Goal: Information Seeking & Learning: Find specific page/section

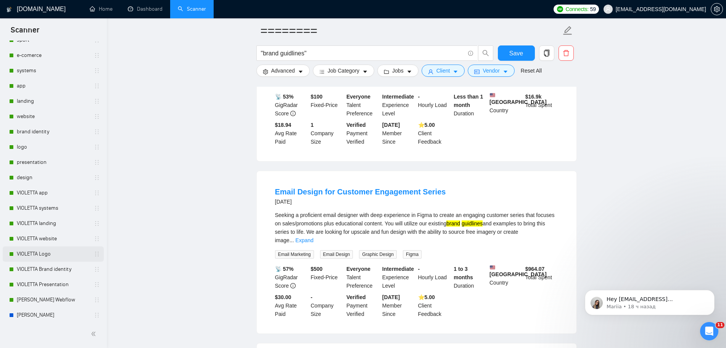
scroll to position [267, 0]
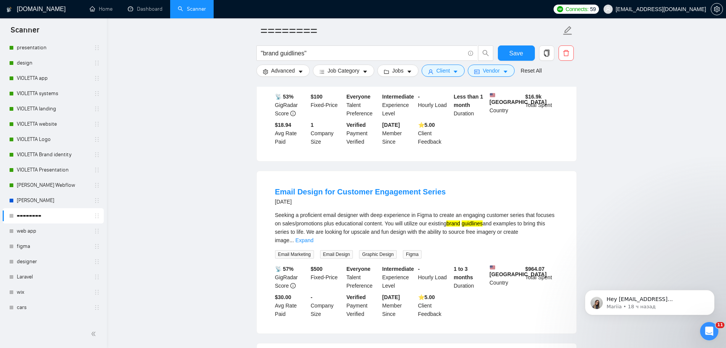
click at [52, 214] on link "========" at bounding box center [53, 215] width 73 height 15
drag, startPoint x: 330, startPoint y: 53, endPoint x: 237, endPoint y: 55, distance: 92.8
type input "у"
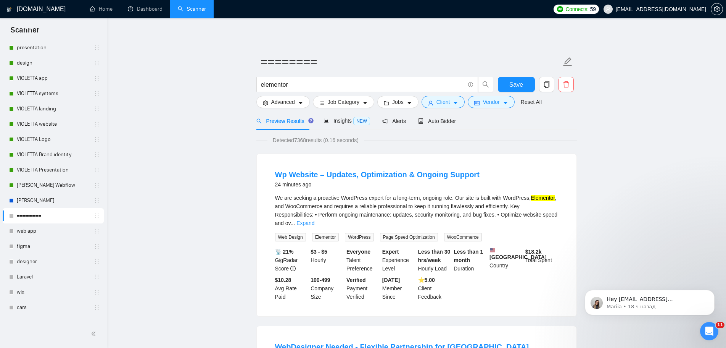
drag, startPoint x: 298, startPoint y: 141, endPoint x: 306, endPoint y: 140, distance: 8.9
click at [306, 140] on span "Detected 7368 results (0.16 seconds)" at bounding box center [315, 140] width 97 height 8
drag, startPoint x: 305, startPoint y: 84, endPoint x: 203, endPoint y: 87, distance: 102.3
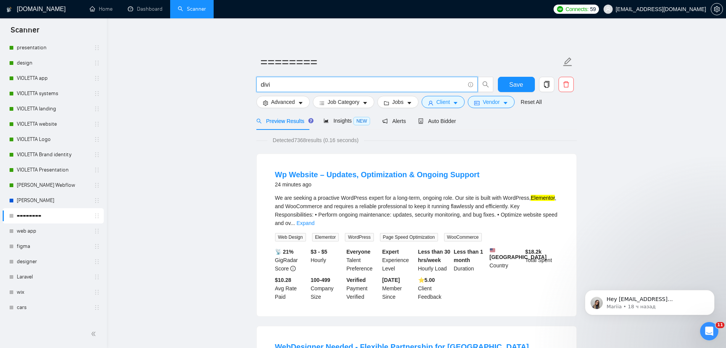
type input "divi"
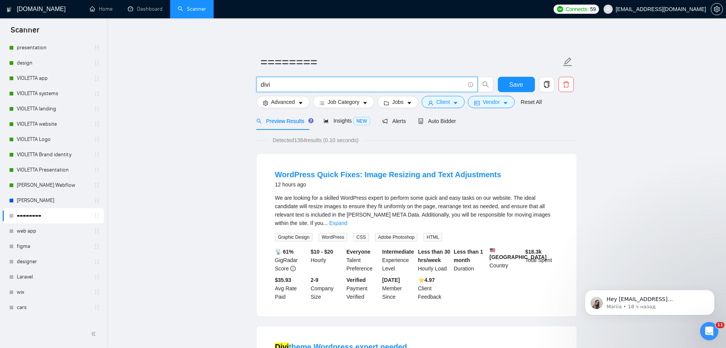
drag, startPoint x: 272, startPoint y: 84, endPoint x: 226, endPoint y: 84, distance: 45.4
